Goal: Communication & Community: Answer question/provide support

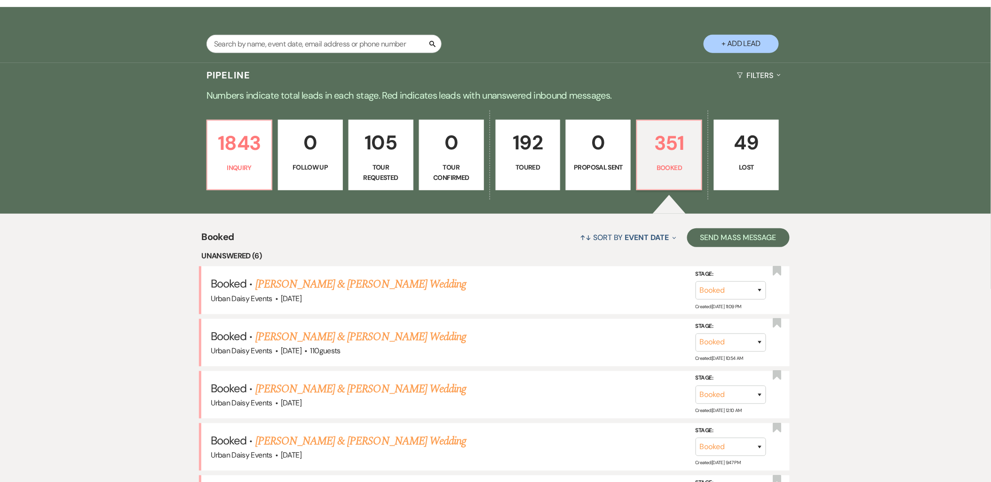
scroll to position [209, 0]
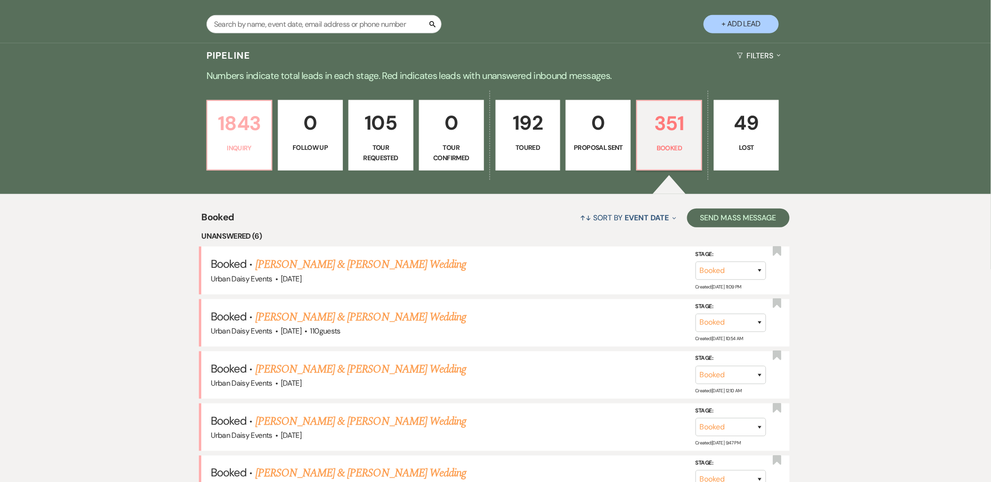
click at [233, 140] on link "1843 Inquiry" at bounding box center [239, 135] width 66 height 71
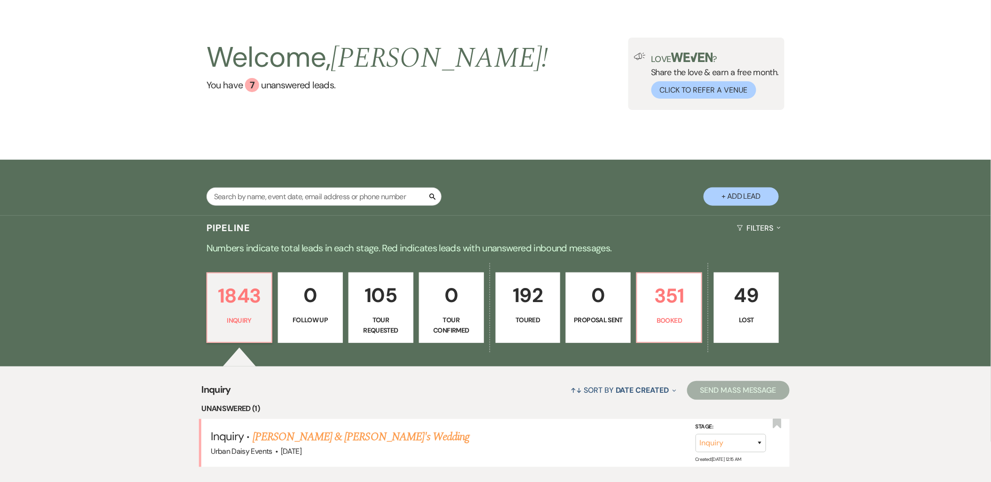
scroll to position [209, 0]
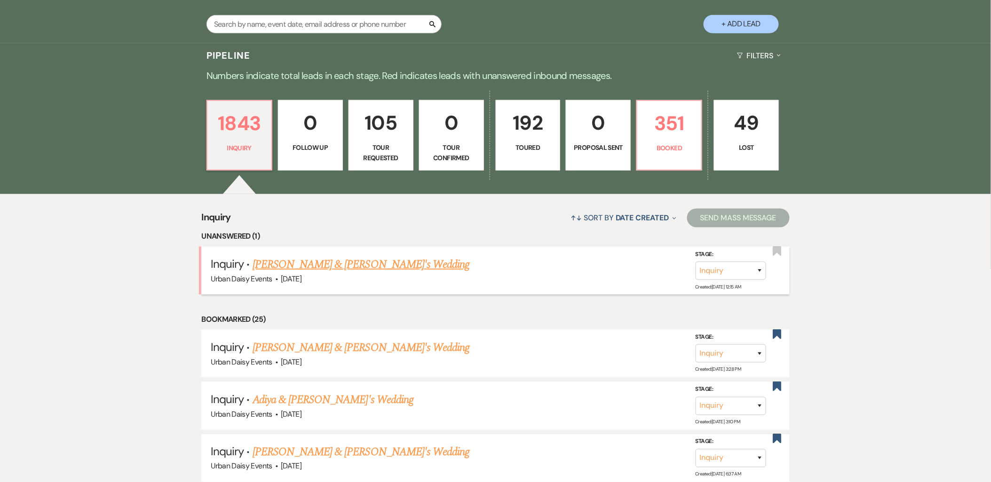
click at [281, 261] on link "[PERSON_NAME] & [PERSON_NAME]'s Wedding" at bounding box center [361, 264] width 217 height 17
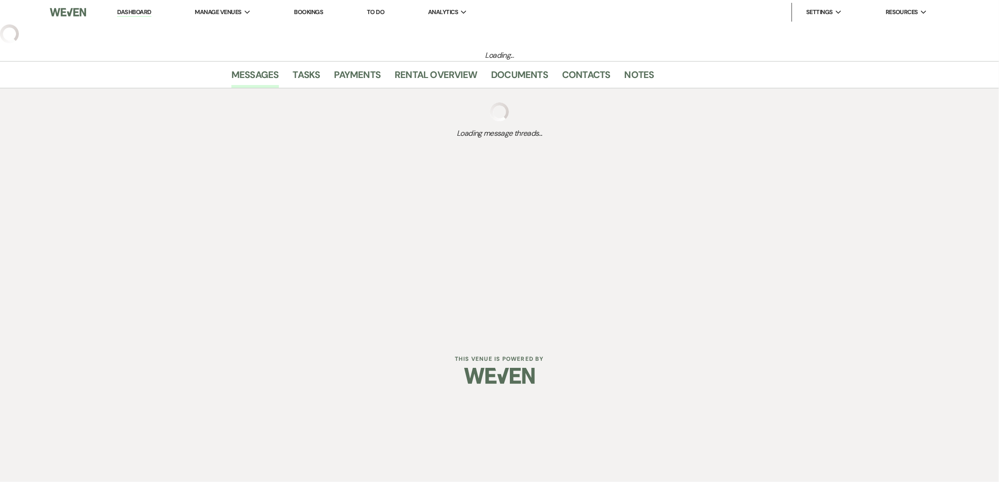
select select "5"
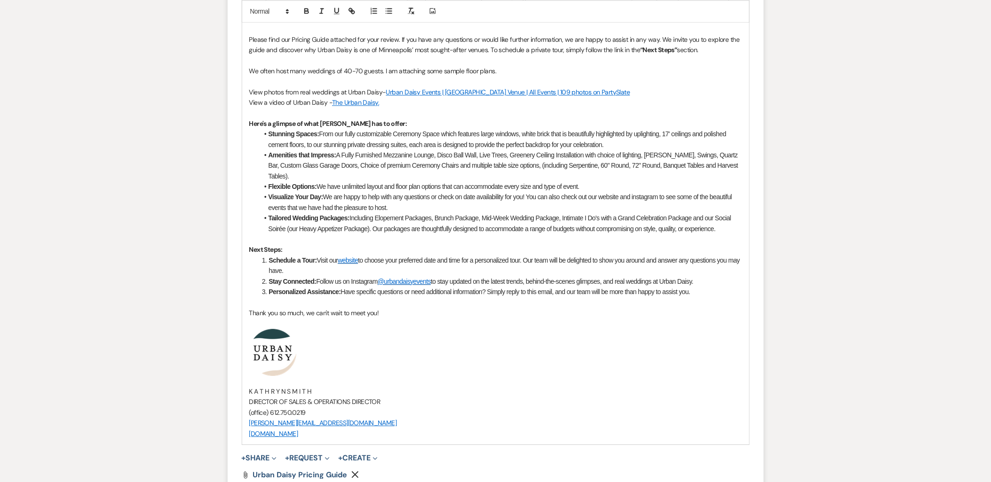
scroll to position [905, 0]
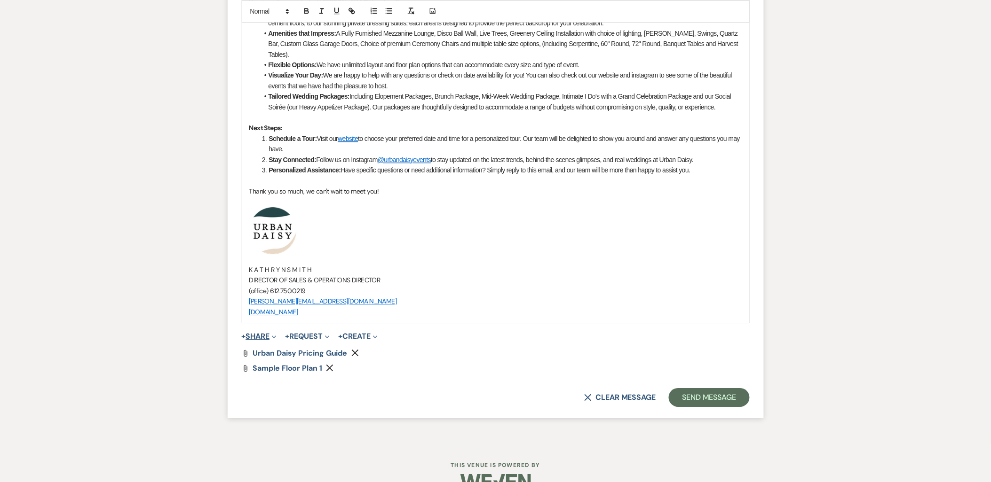
click at [266, 334] on button "+ Share Expand" at bounding box center [259, 337] width 35 height 8
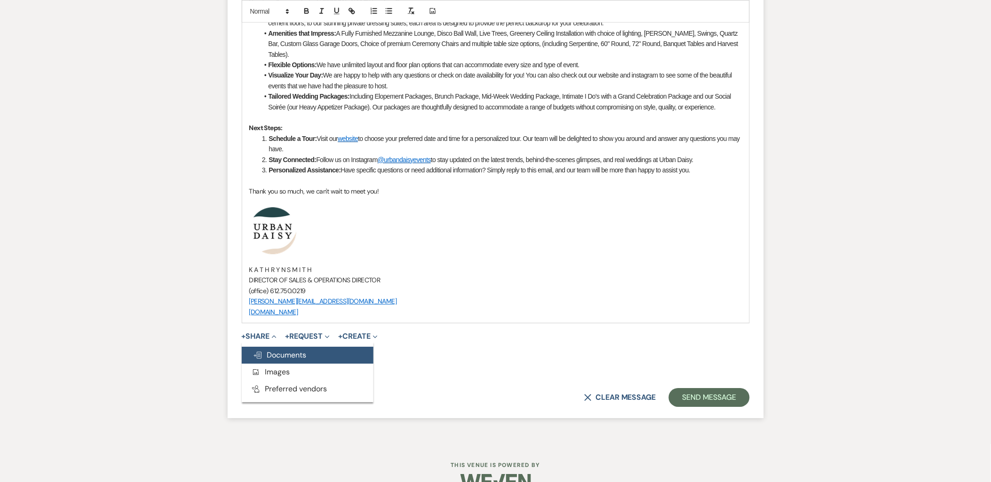
click at [267, 348] on button "Doc Upload Documents" at bounding box center [308, 355] width 132 height 17
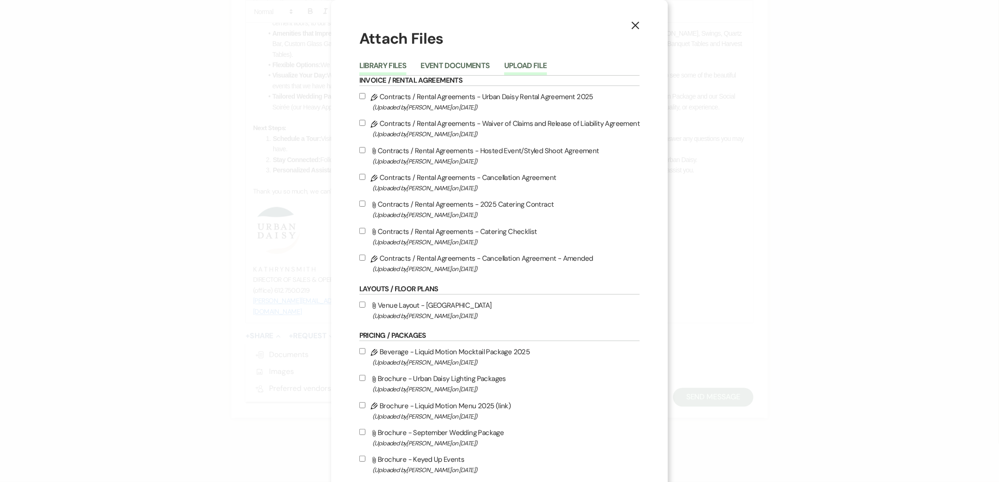
click at [511, 65] on button "Upload File" at bounding box center [525, 68] width 43 height 13
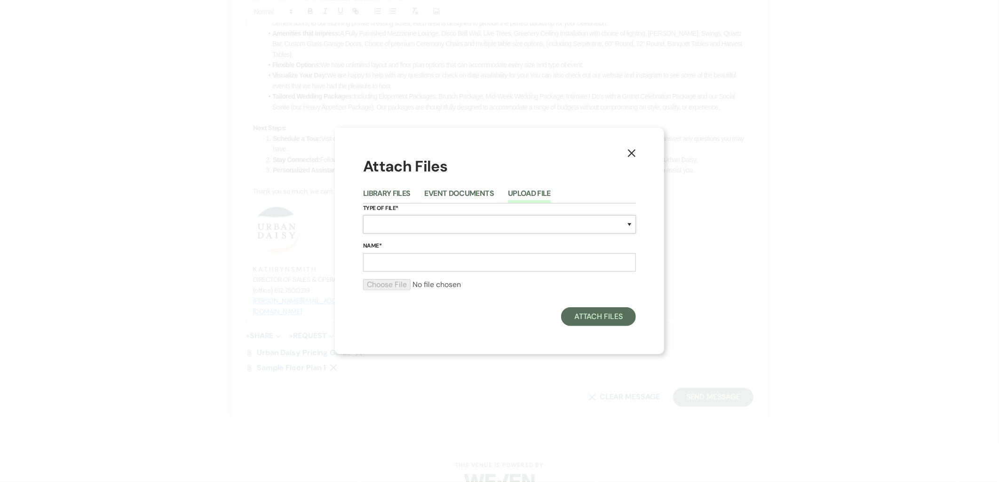
click at [435, 229] on select "Special Event Insurance Vendor Certificate of Insurance Contracts / Rental Agre…" at bounding box center [499, 224] width 273 height 18
select select "24"
click at [363, 215] on select "Special Event Insurance Vendor Certificate of Insurance Contracts / Rental Agre…" at bounding box center [499, 224] width 273 height 18
click at [425, 267] on input "Name*" at bounding box center [499, 262] width 273 height 18
type input "sample floor plan 2"
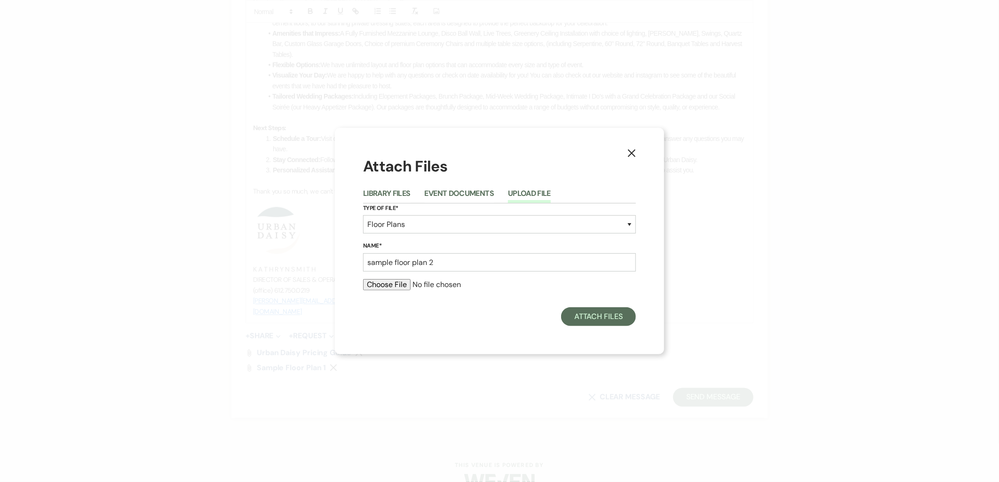
click at [400, 285] on input "file" at bounding box center [499, 284] width 273 height 11
type input "C:\fakepath\sample floor plan 2 (3).pdf"
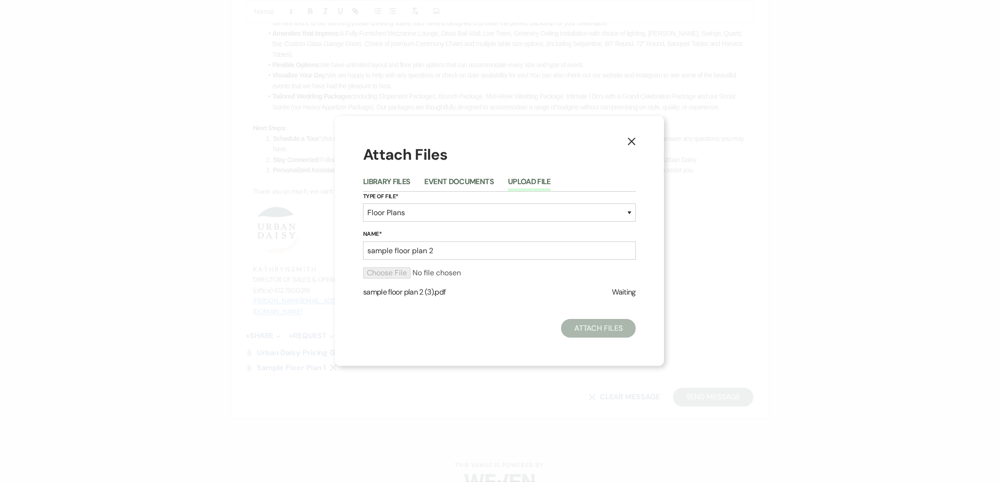
click at [201, 48] on div "X Attach Files Library Files Event Documents Upload File Type of File* Special …" at bounding box center [499, 241] width 999 height 482
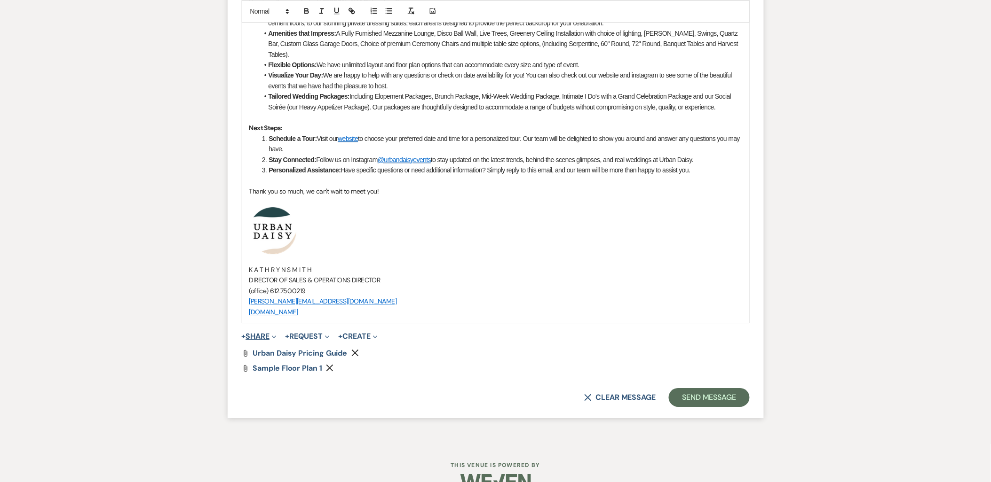
click at [261, 336] on button "+ Share Expand" at bounding box center [259, 337] width 35 height 8
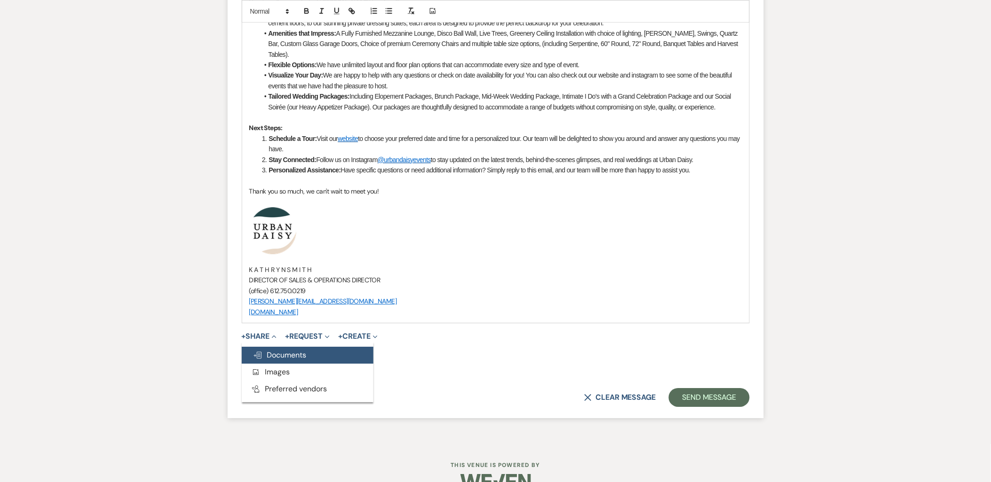
click at [261, 354] on use "button" at bounding box center [258, 355] width 8 height 7
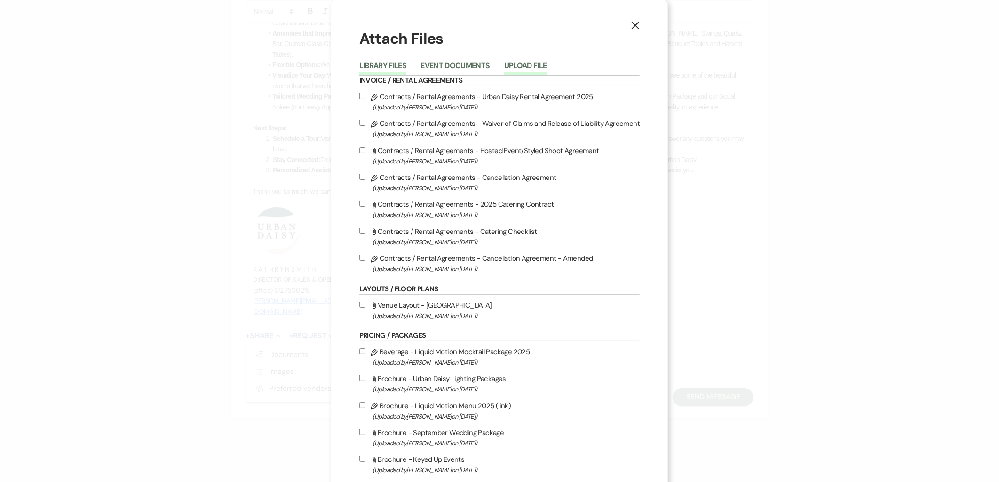
click at [528, 69] on button "Upload File" at bounding box center [525, 68] width 43 height 13
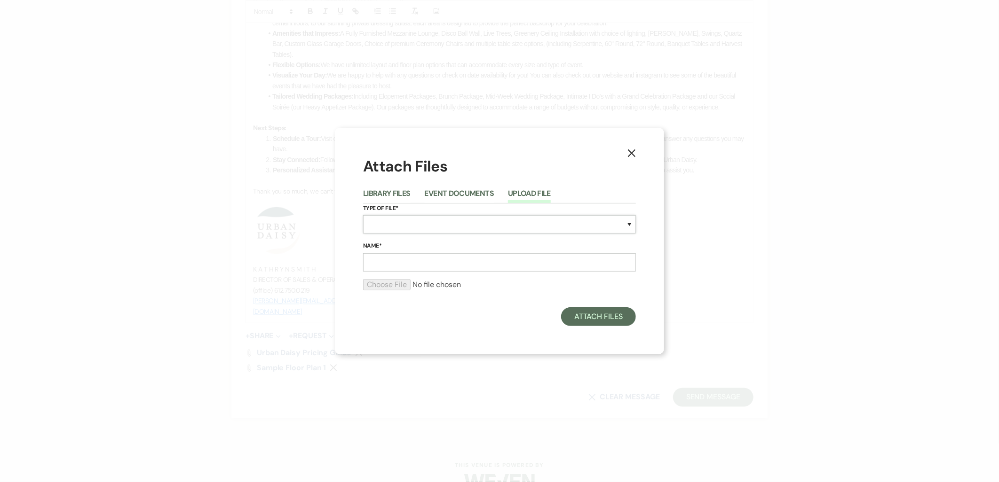
click at [415, 218] on select "Special Event Insurance Vendor Certificate of Insurance Contracts / Rental Agre…" at bounding box center [499, 224] width 273 height 18
select select "24"
click at [363, 215] on select "Special Event Insurance Vendor Certificate of Insurance Contracts / Rental Agre…" at bounding box center [499, 224] width 273 height 18
click at [412, 261] on input "Name*" at bounding box center [499, 262] width 273 height 18
type input "sample floor plan 2"
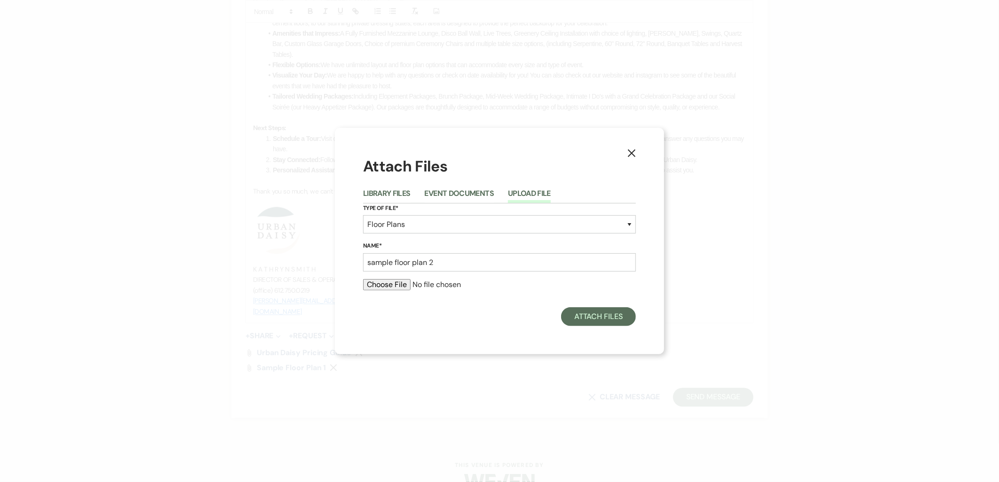
click at [399, 284] on input "file" at bounding box center [499, 284] width 273 height 11
type input "C:\fakepath\sample floor plan 2 (3).pdf"
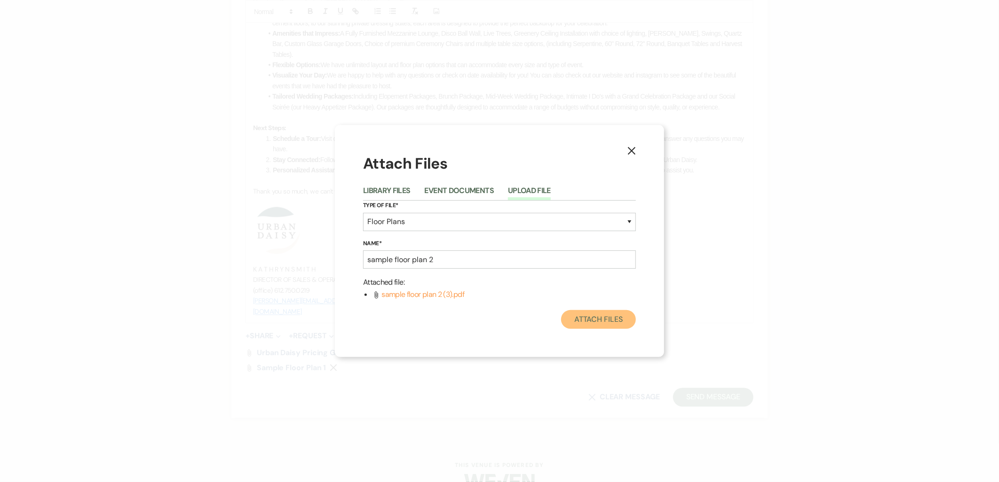
click at [578, 310] on button "Attach Files" at bounding box center [598, 319] width 75 height 19
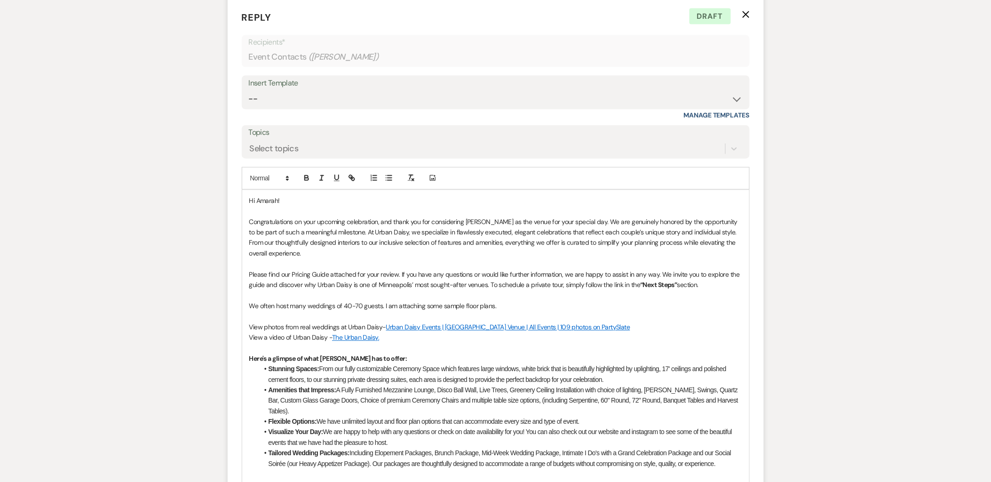
scroll to position [539, 0]
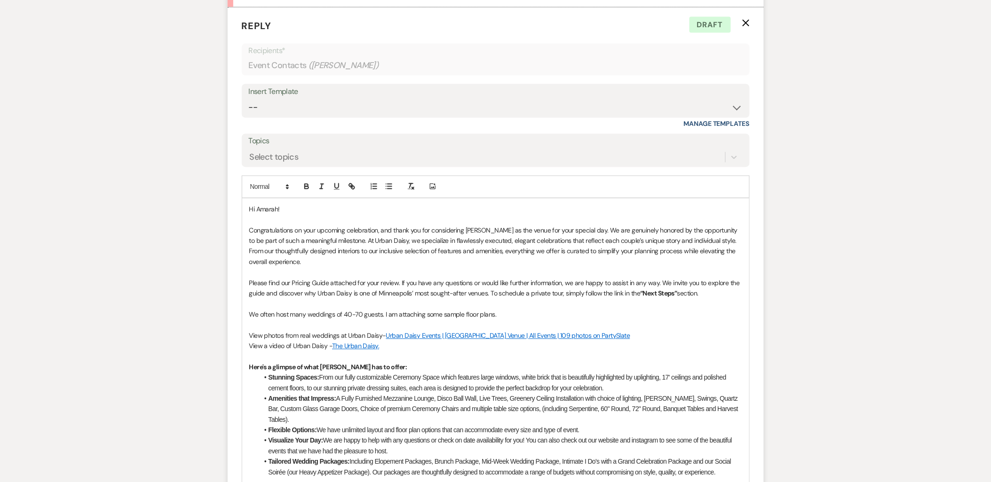
click at [519, 313] on p "We often host many weddings of 40-70 guests. I am attaching some sample floor p…" at bounding box center [495, 315] width 493 height 10
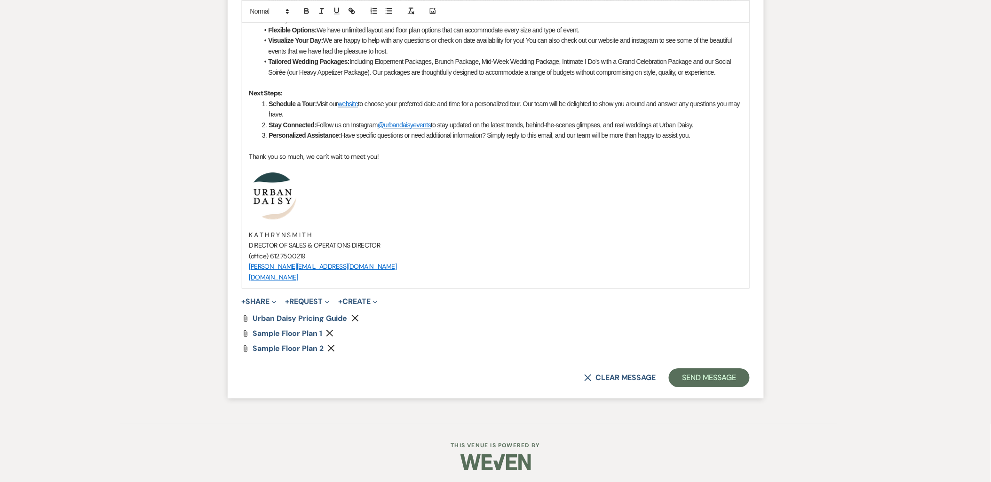
scroll to position [941, 0]
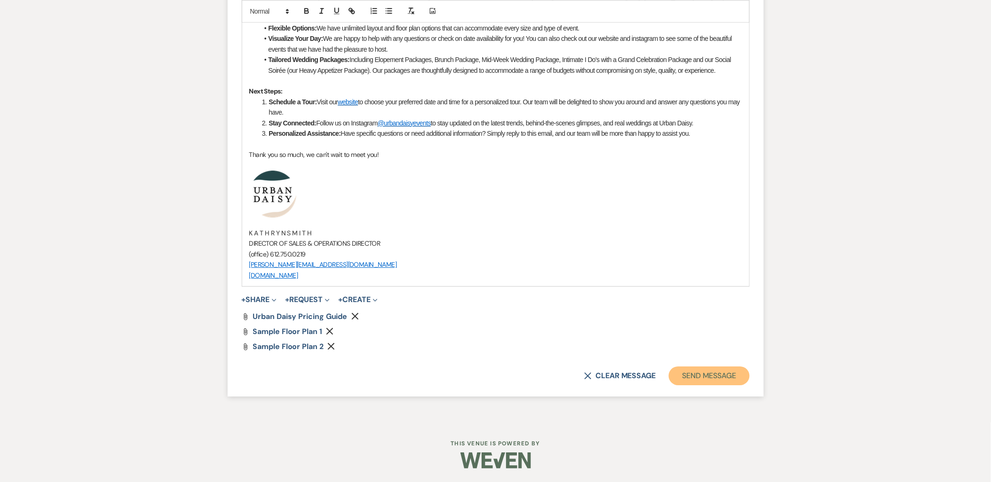
click at [737, 374] on button "Send Message" at bounding box center [709, 376] width 80 height 19
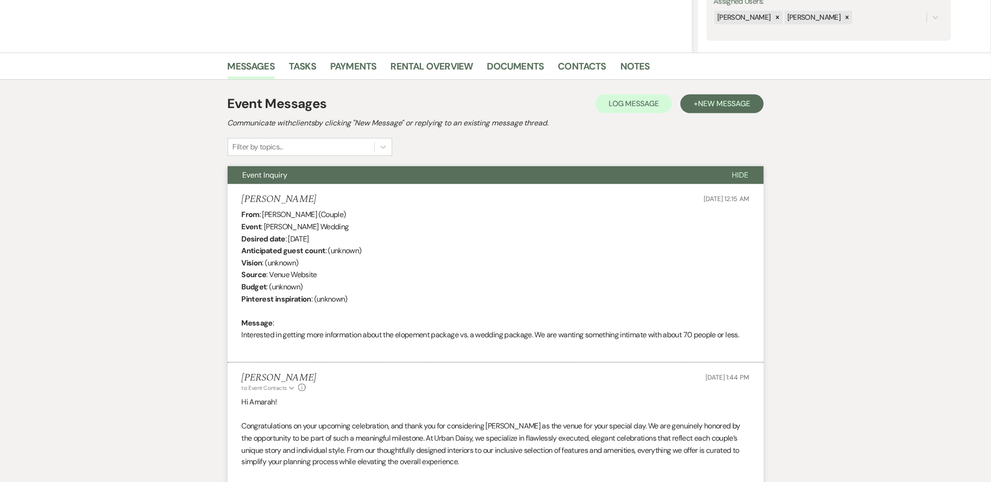
scroll to position [182, 0]
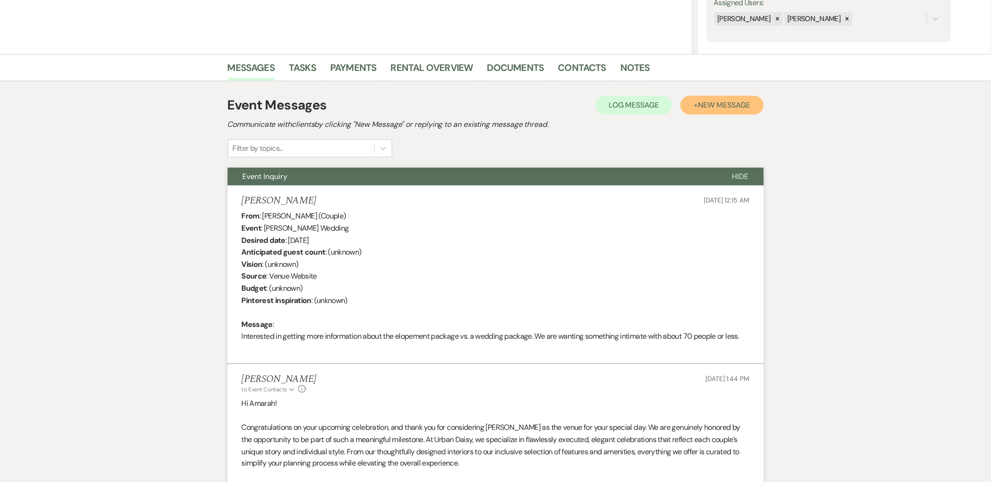
click at [725, 97] on button "+ New Message" at bounding box center [721, 105] width 83 height 19
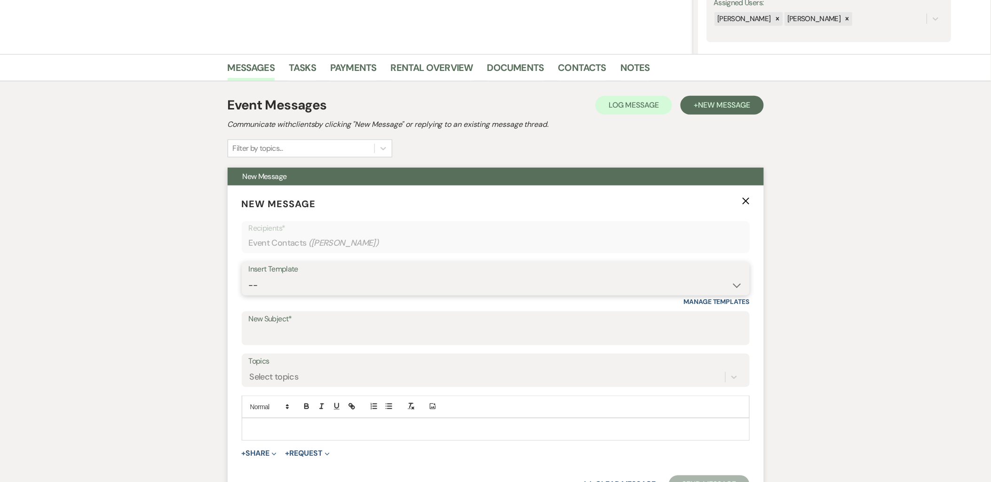
click at [370, 285] on select "-- Payment Past Due Rental Agreement and First Payment Urban Daisy Initial Resp…" at bounding box center [496, 285] width 494 height 18
select select "3546"
click at [249, 276] on select "-- Payment Past Due Rental Agreement and First Payment Urban Daisy Initial Resp…" at bounding box center [496, 285] width 494 height 18
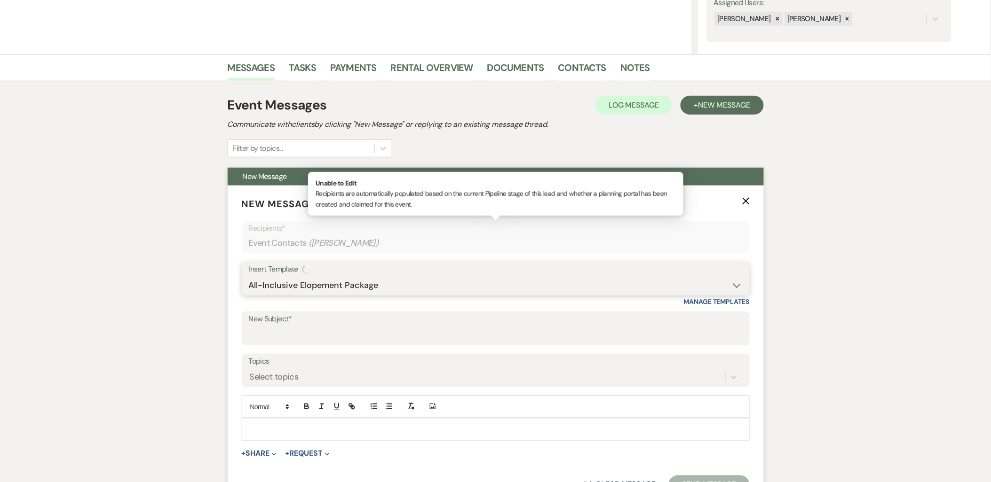
type input "Urban Daisy All-Inclusive Elopement Package"
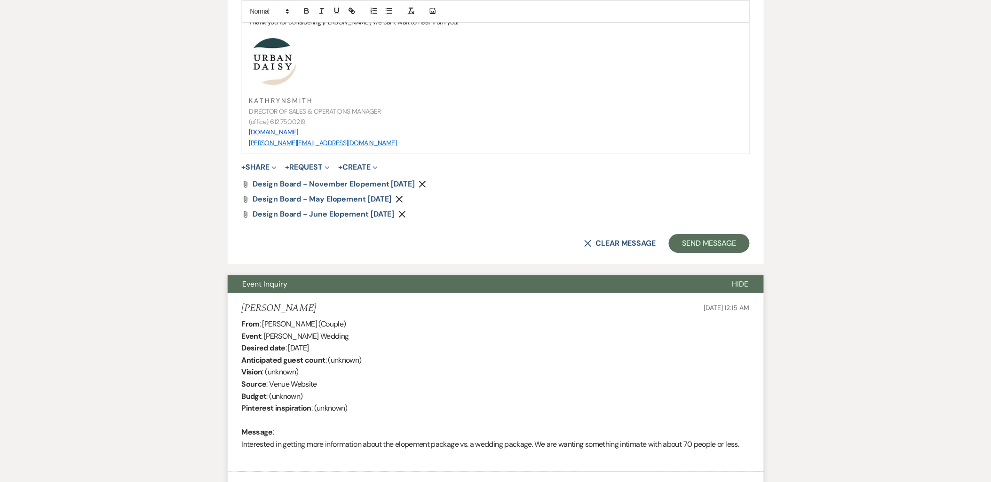
scroll to position [993, 0]
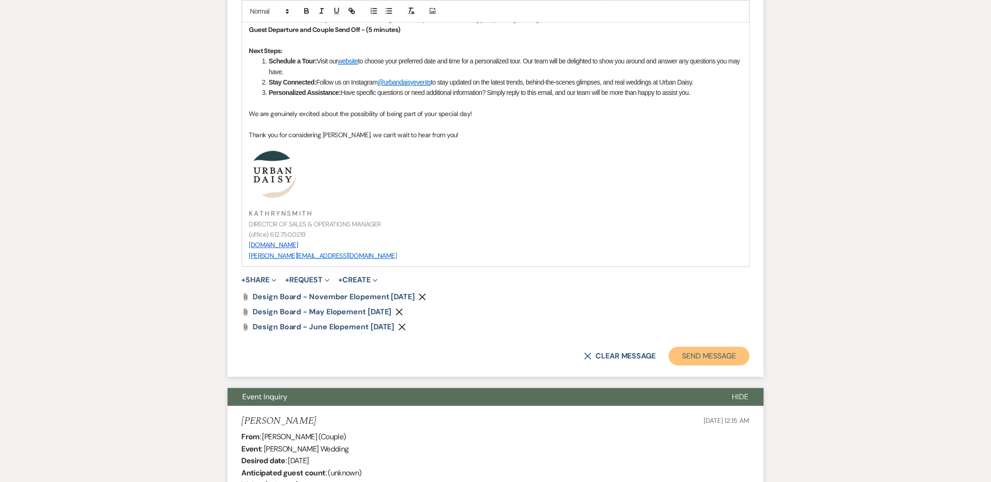
click at [682, 361] on button "Send Message" at bounding box center [709, 356] width 80 height 19
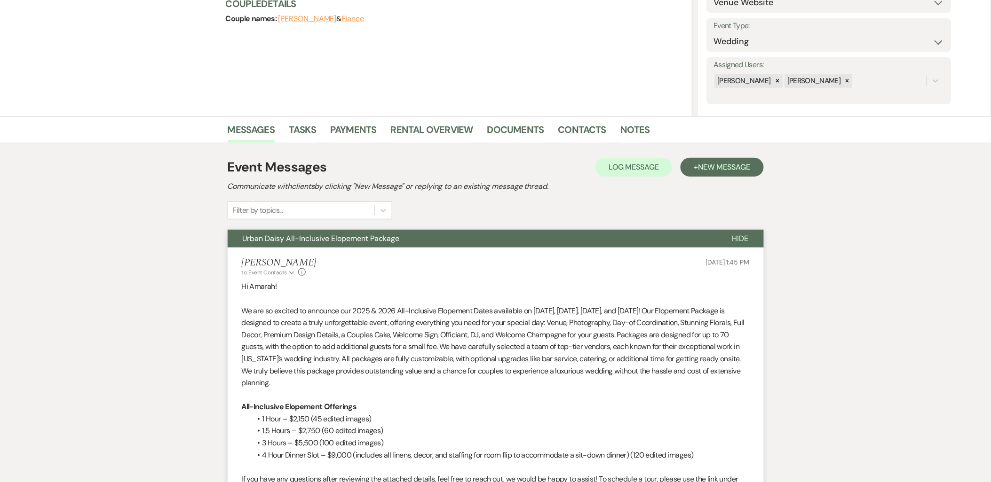
scroll to position [0, 0]
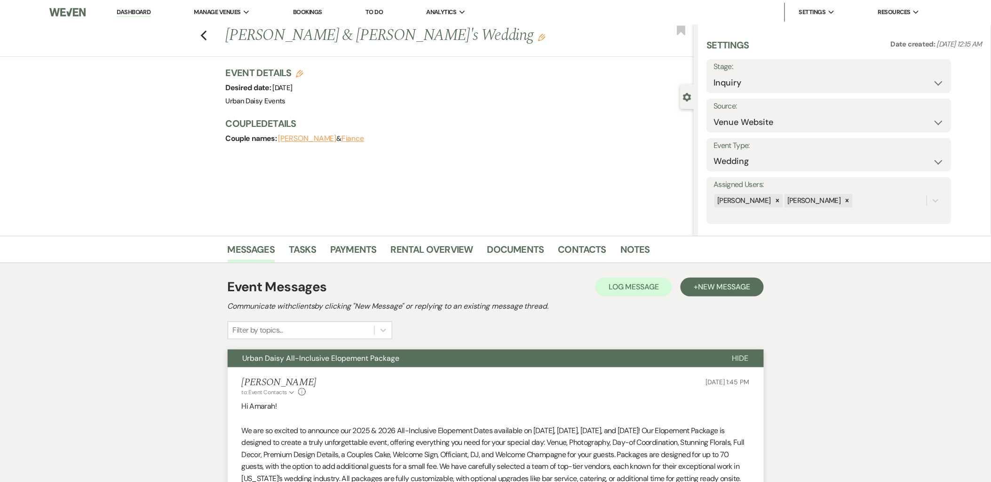
click at [135, 10] on link "Dashboard" at bounding box center [134, 12] width 34 height 9
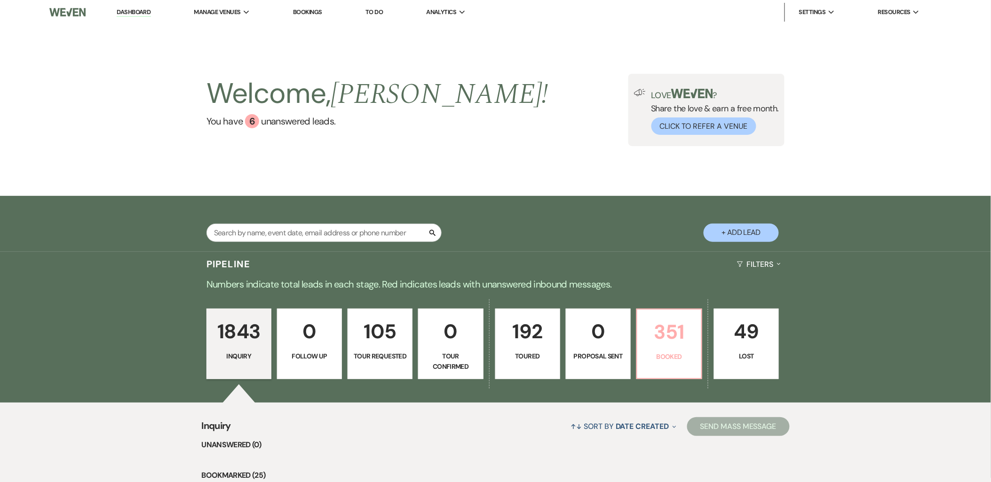
click at [687, 359] on p "Booked" at bounding box center [669, 357] width 53 height 10
